Goal: Answer question/provide support

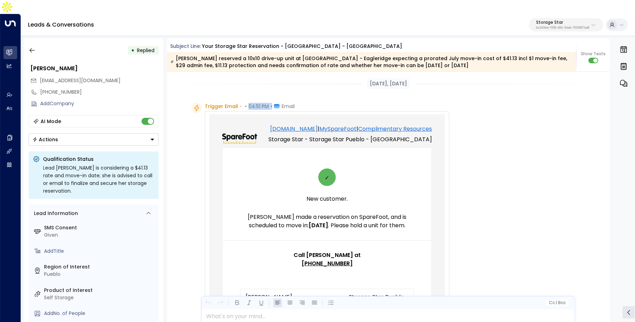
drag, startPoint x: 247, startPoint y: 91, endPoint x: 270, endPoint y: 92, distance: 22.7
click at [270, 103] on div "Trigger Email • • 04:51 PM • Email" at bounding box center [250, 106] width 90 height 7
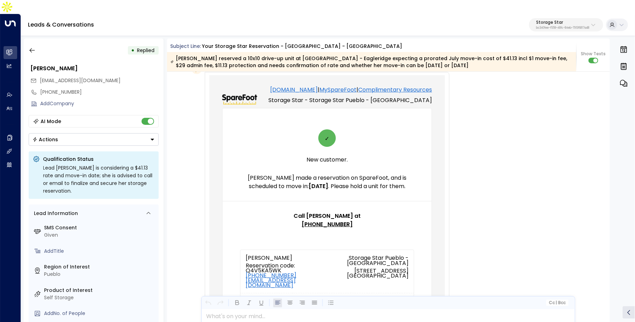
scroll to position [41, 0]
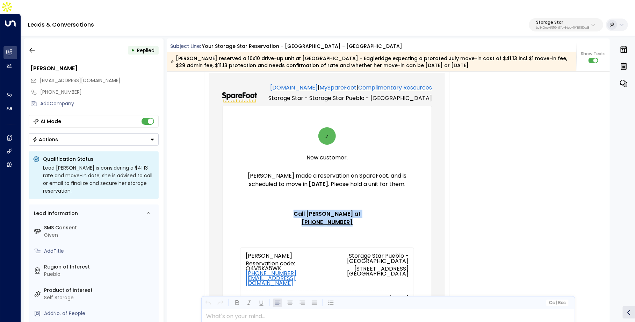
drag, startPoint x: 311, startPoint y: 202, endPoint x: 362, endPoint y: 210, distance: 52.2
click at [362, 210] on td "✓ New customer. Roberta Montano made a reservation on SpareFoot, and is schedul…" at bounding box center [327, 260] width 209 height 308
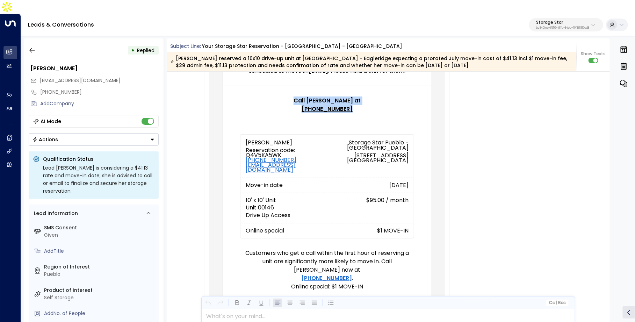
scroll to position [216, 0]
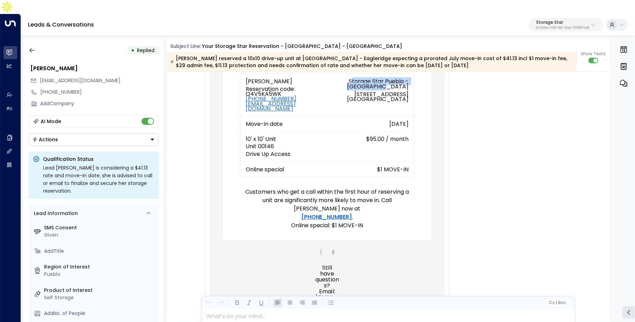
drag, startPoint x: 352, startPoint y: 77, endPoint x: 408, endPoint y: 82, distance: 56.8
click at [408, 82] on td "Storage Star Pueblo - Eagleridge 1065 Eagleridge Boulevard Pueblo , CO 81008" at bounding box center [370, 94] width 87 height 43
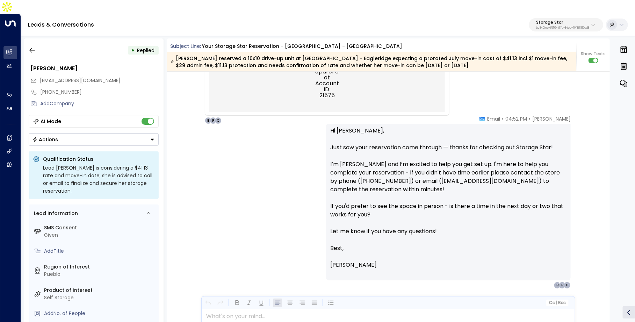
scroll to position [528, 0]
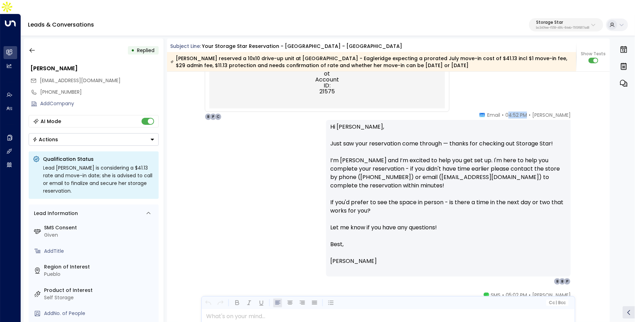
drag, startPoint x: 511, startPoint y: 102, endPoint x: 528, endPoint y: 102, distance: 17.5
click at [528, 111] on div "Celeste Harper • 04:52 PM • Email" at bounding box center [524, 114] width 91 height 7
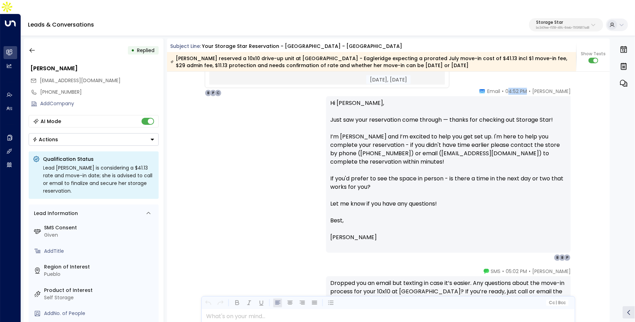
scroll to position [553, 0]
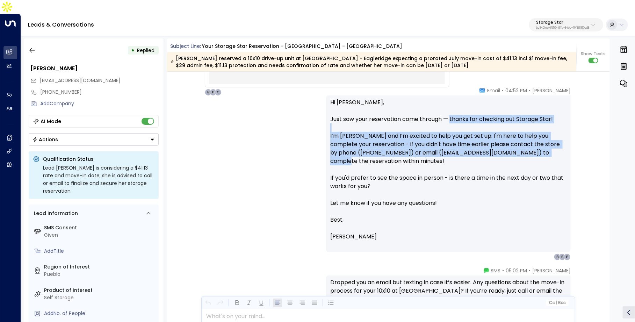
drag, startPoint x: 453, startPoint y: 105, endPoint x: 541, endPoint y: 140, distance: 95.1
click at [541, 140] on p "Hi Roberta, Just saw your reservation come through — thanks for checking out St…" at bounding box center [448, 156] width 236 height 117
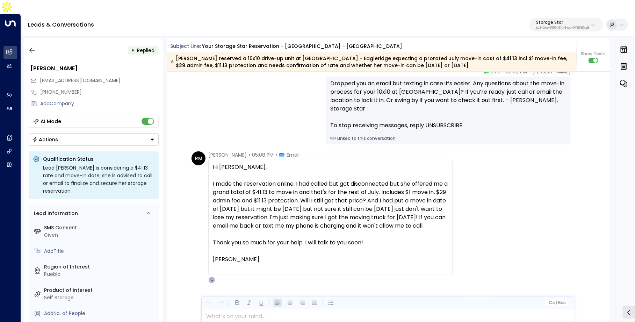
scroll to position [762, 0]
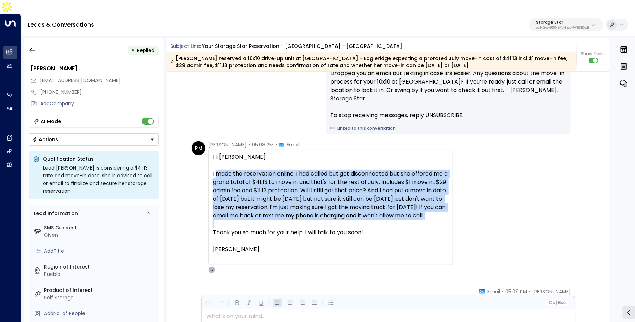
drag, startPoint x: 217, startPoint y: 160, endPoint x: 269, endPoint y: 216, distance: 76.7
click at [270, 216] on div "Hi Celeste, I made the reservation online. I had called but got disconnected bu…" at bounding box center [331, 203] width 236 height 101
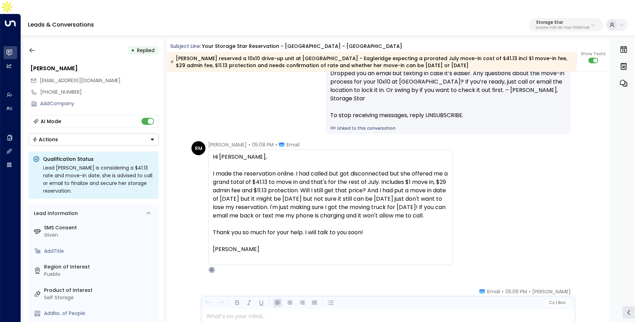
click at [356, 203] on div "I made the reservation online. I had called but got disconnected but she offere…" at bounding box center [331, 194] width 236 height 50
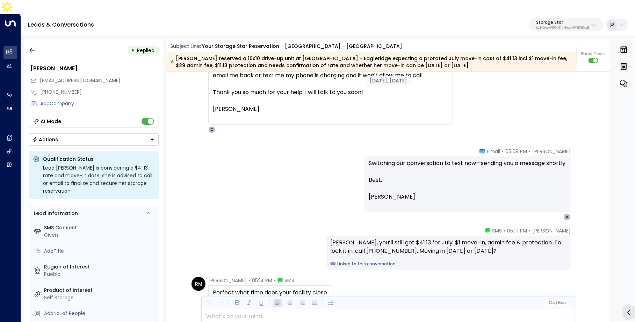
scroll to position [907, 0]
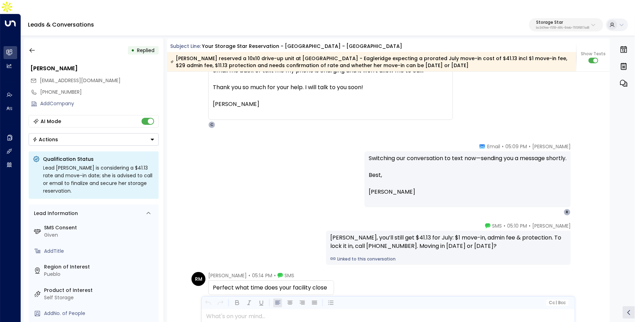
drag, startPoint x: 489, startPoint y: 148, endPoint x: 556, endPoint y: 144, distance: 67.5
click at [556, 154] on p "Switching our conversation to text now—sending you a message shortly." at bounding box center [468, 162] width 198 height 17
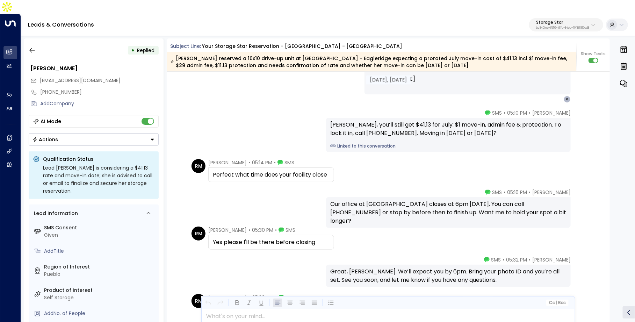
scroll to position [1020, 0]
drag, startPoint x: 393, startPoint y: 110, endPoint x: 399, endPoint y: 110, distance: 6.0
click at [399, 120] on div "Roberta, you’ll still get $41.13 for July: $1 move-in, admin fee & protection. …" at bounding box center [448, 128] width 236 height 17
drag, startPoint x: 339, startPoint y: 122, endPoint x: 358, endPoint y: 122, distance: 18.5
click at [358, 122] on div "Roberta, you’ll still get $41.13 for July: $1 move-in, admin fee & protection. …" at bounding box center [448, 128] width 236 height 17
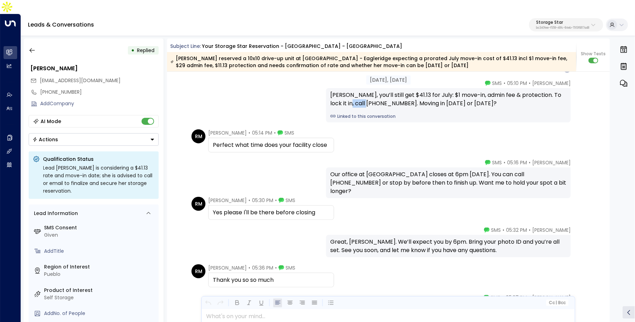
scroll to position [1068, 0]
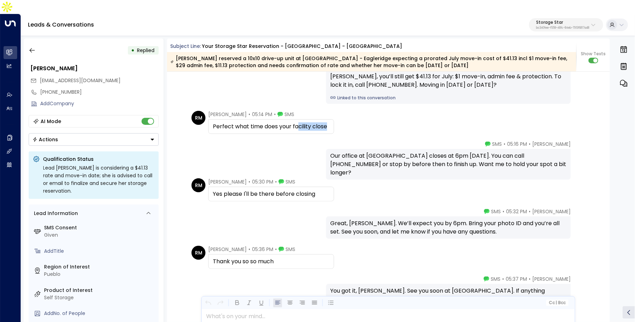
drag, startPoint x: 217, startPoint y: 117, endPoint x: 298, endPoint y: 112, distance: 80.9
click at [298, 119] on div "Perfect what time does your facility close" at bounding box center [271, 126] width 126 height 15
click at [264, 142] on div "Celeste Harper • 05:16 PM • SMS Our office at Pueblo - Eagleridge closes at 6pm…" at bounding box center [388, 159] width 398 height 39
drag, startPoint x: 423, startPoint y: 146, endPoint x: 466, endPoint y: 146, distance: 43.3
click at [466, 152] on div "Our office at Pueblo - Eagleridge closes at 6pm today. You can call 719-295-110…" at bounding box center [448, 164] width 236 height 25
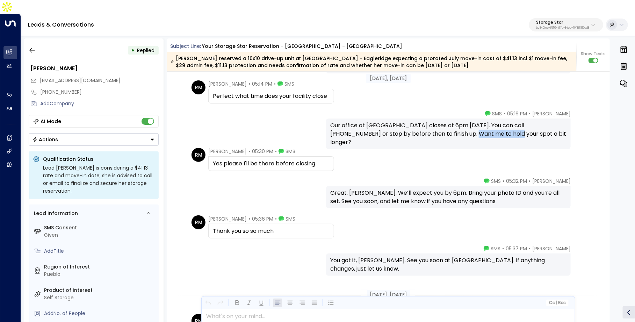
scroll to position [1101, 0]
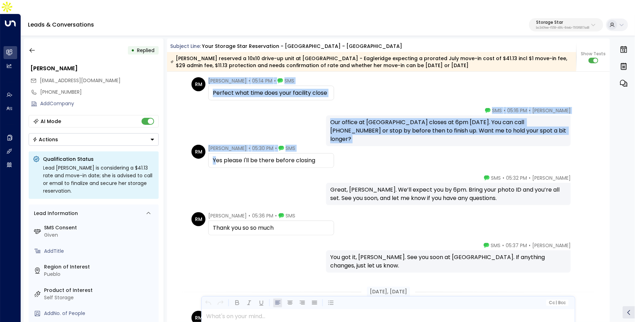
drag, startPoint x: 215, startPoint y: 148, endPoint x: 273, endPoint y: 155, distance: 58.8
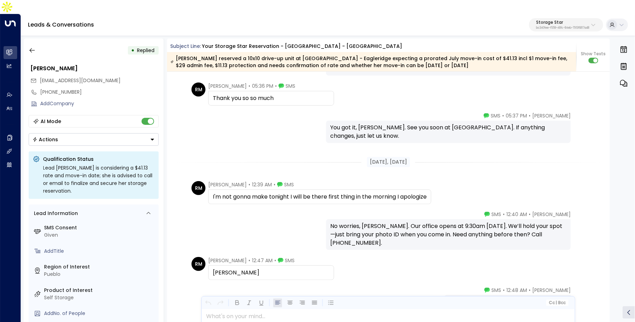
scroll to position [1237, 0]
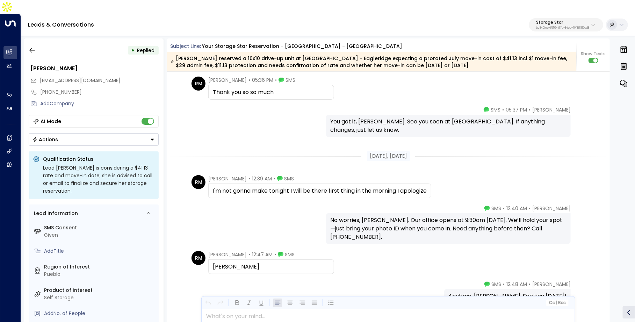
click at [279, 187] on div "I'm not gonna make tonight I will be there first thing in the morning I apologi…" at bounding box center [320, 191] width 214 height 8
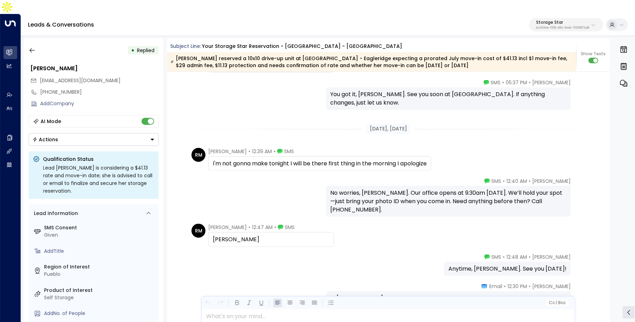
click at [430, 224] on div "RM Roberta Montano • 12:47 AM • SMS Ty" at bounding box center [389, 235] width 396 height 23
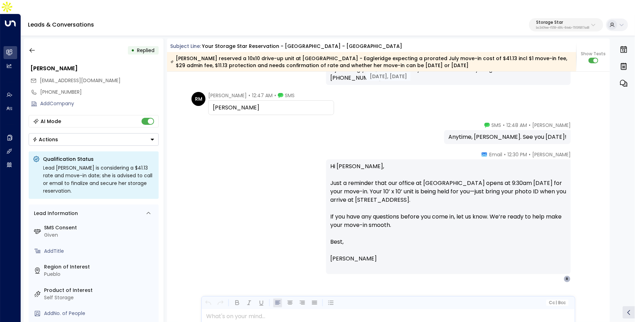
scroll to position [1398, 0]
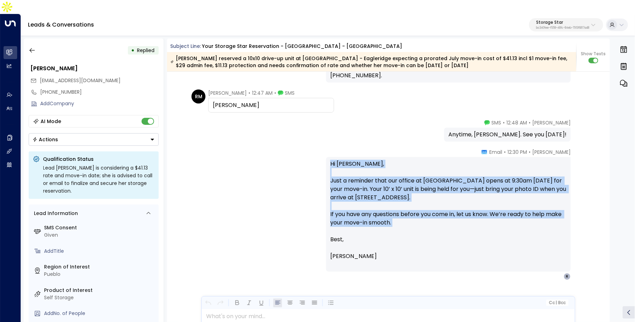
drag, startPoint x: 331, startPoint y: 151, endPoint x: 347, endPoint y: 220, distance: 70.3
click at [347, 219] on p "Hi Roberta, Just a reminder that our office at Storage Star Pueblo - Eagleridge…" at bounding box center [448, 197] width 236 height 75
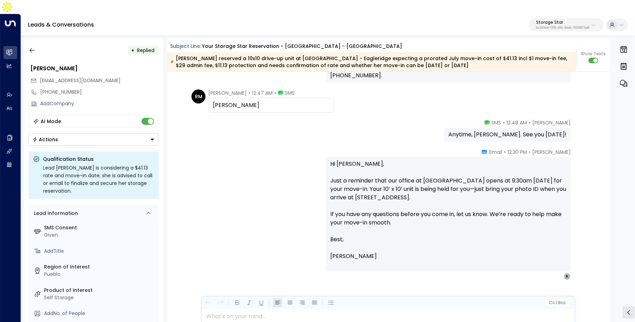
click at [384, 252] on p "Celeste Harper" at bounding box center [448, 256] width 236 height 8
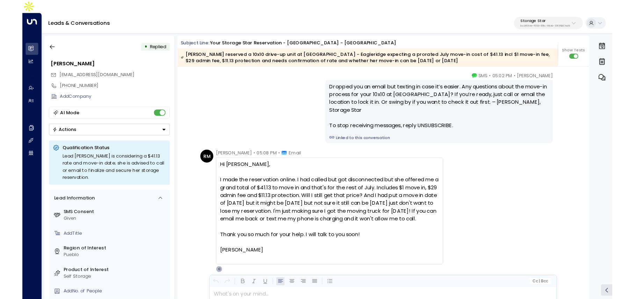
scroll to position [742, 0]
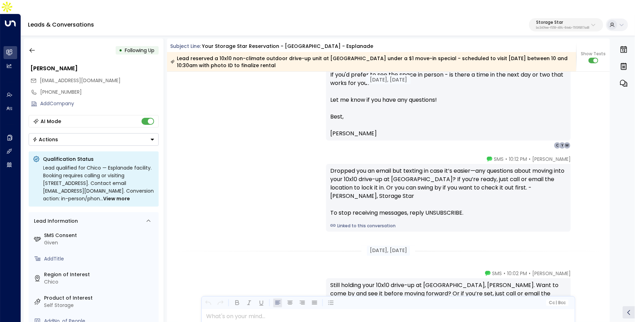
scroll to position [547, 0]
click at [393, 175] on div "Dropped you an email but texting in case it’s easier—any questions about moving…" at bounding box center [448, 191] width 236 height 50
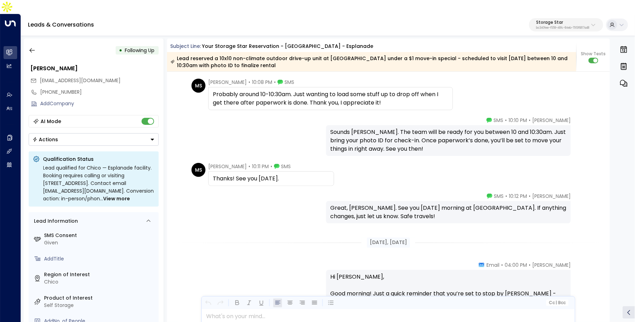
scroll to position [909, 0]
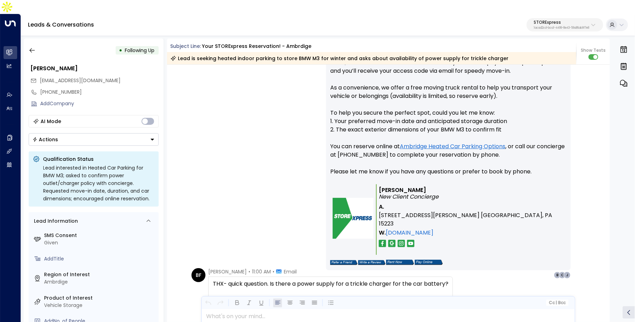
scroll to position [497, 0]
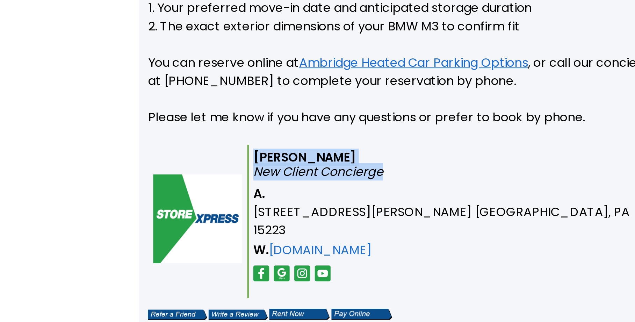
drag, startPoint x: 378, startPoint y: 159, endPoint x: 447, endPoint y: 164, distance: 69.4
click at [447, 172] on p "[PERSON_NAME] New Client Concierge" at bounding box center [471, 178] width 185 height 13
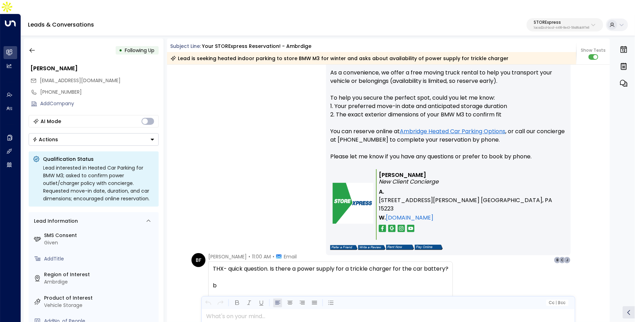
click at [463, 196] on span "[STREET_ADDRESS][PERSON_NAME] [GEOGRAPHIC_DATA], PA 15223" at bounding box center [471, 204] width 185 height 17
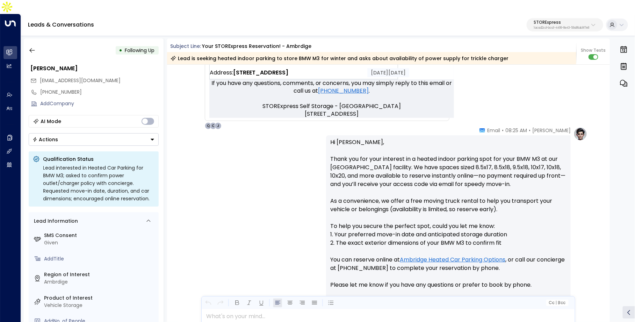
scroll to position [364, 0]
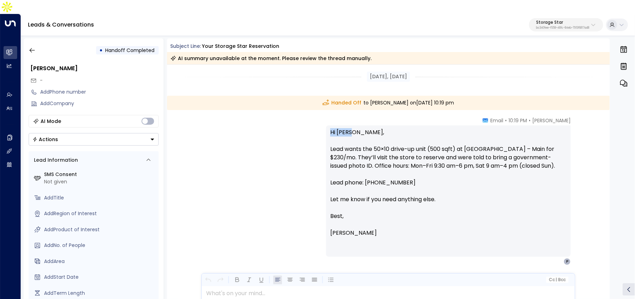
scroll to position [21, 0]
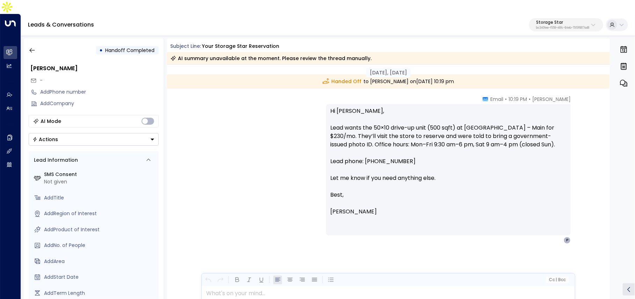
click at [466, 136] on p "Hi Pete, Lead wants the 50×10 drive-up unit (500 sqft) at Grantsville – Main fo…" at bounding box center [448, 149] width 236 height 84
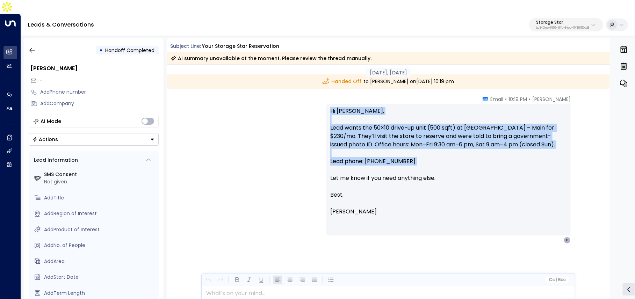
drag, startPoint x: 331, startPoint y: 96, endPoint x: 374, endPoint y: 154, distance: 72.4
click at [374, 154] on p "Hi Pete, Lead wants the 50×10 drive-up unit (500 sqft) at Grantsville – Main fo…" at bounding box center [448, 149] width 236 height 84
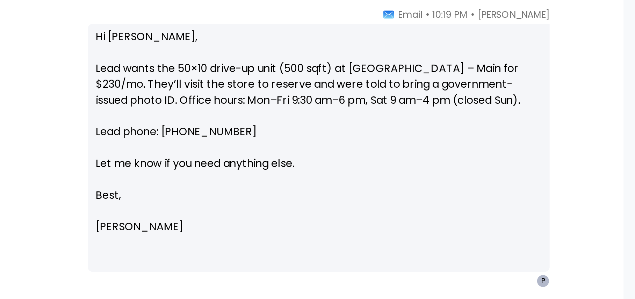
click at [521, 208] on p "[PERSON_NAME]" at bounding box center [448, 212] width 236 height 8
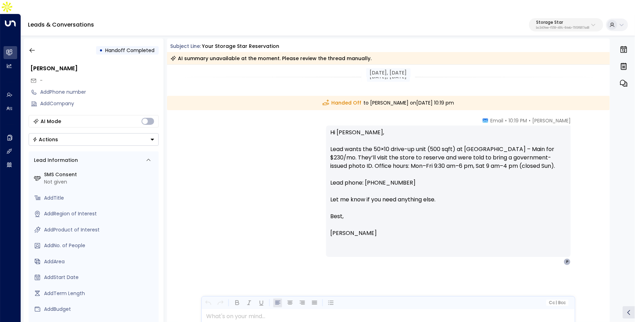
scroll to position [0, 0]
